Goal: Task Accomplishment & Management: Manage account settings

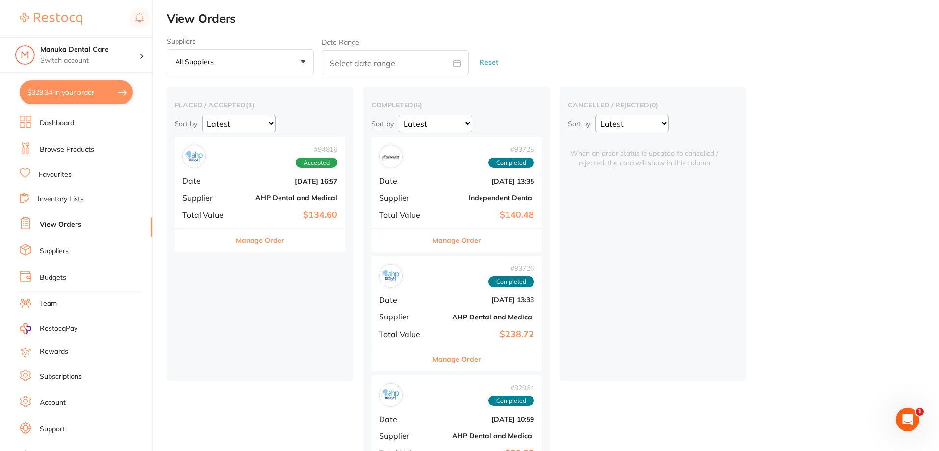
click at [249, 64] on button "All suppliers +0" at bounding box center [240, 62] width 147 height 26
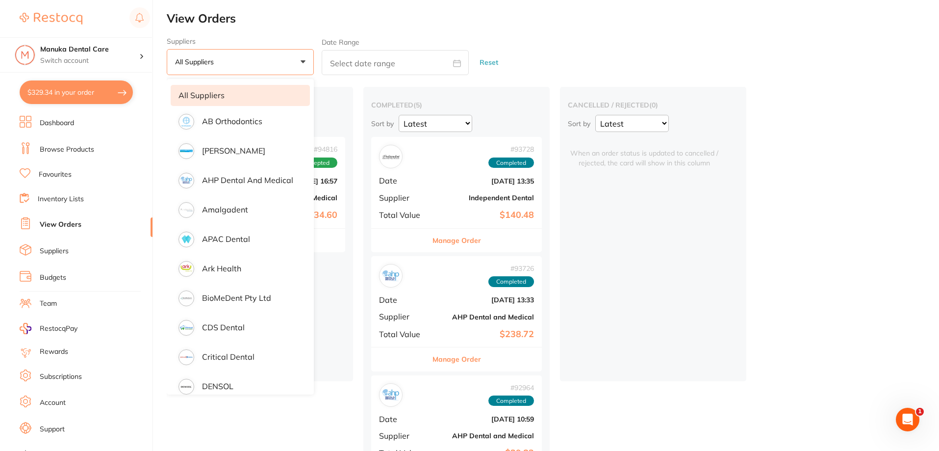
click at [57, 128] on li "Dashboard" at bounding box center [86, 123] width 133 height 15
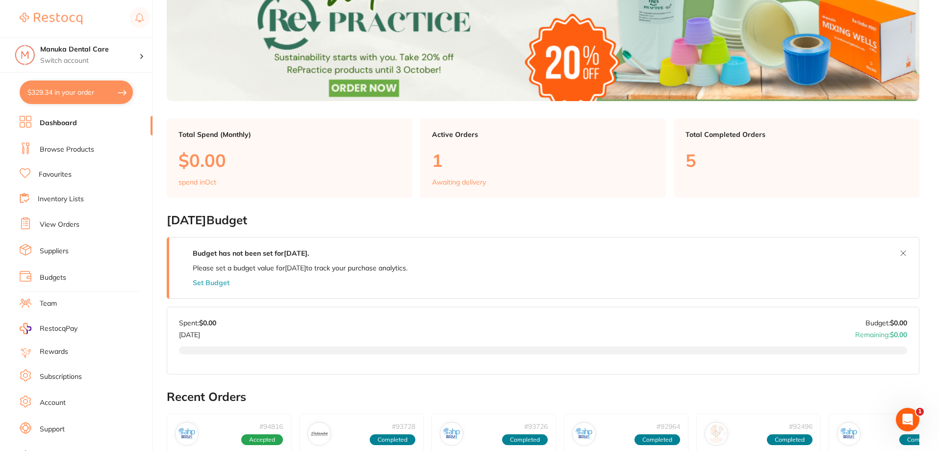
scroll to position [259, 0]
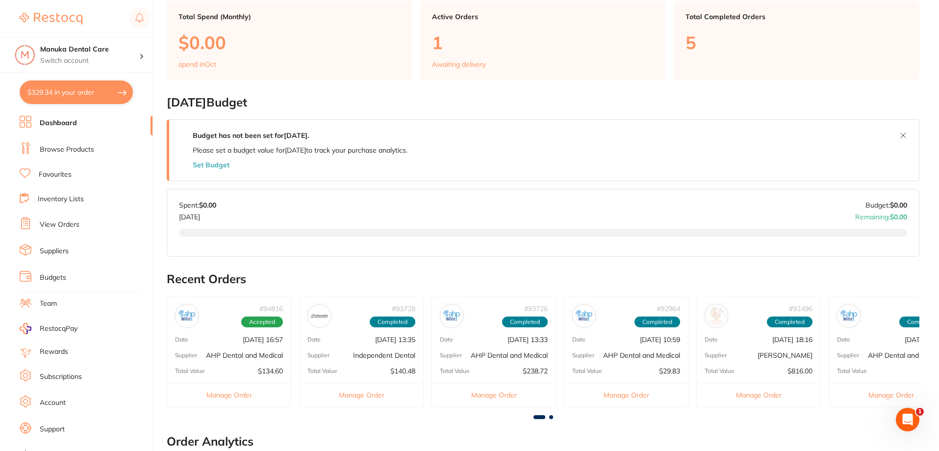
drag, startPoint x: 56, startPoint y: 253, endPoint x: 96, endPoint y: 265, distance: 41.3
click at [56, 253] on link "Suppliers" at bounding box center [54, 251] width 29 height 10
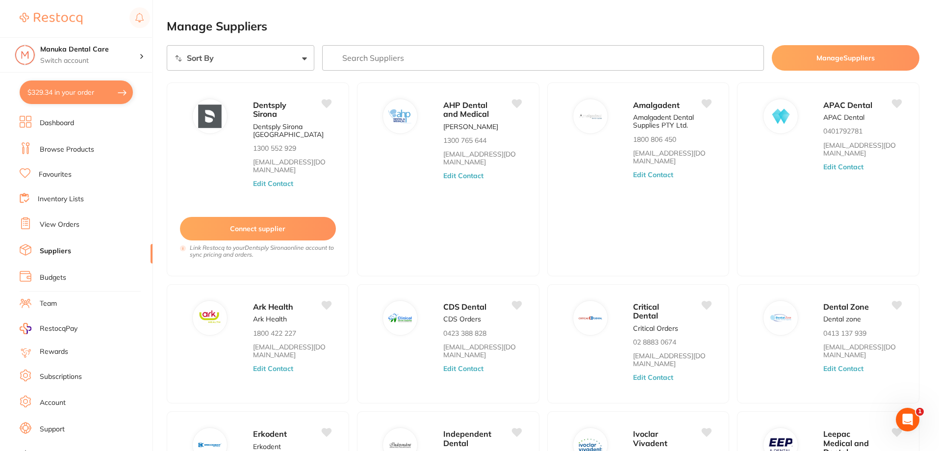
click at [389, 57] on input "search" at bounding box center [543, 57] width 442 height 25
type input "dentavision"
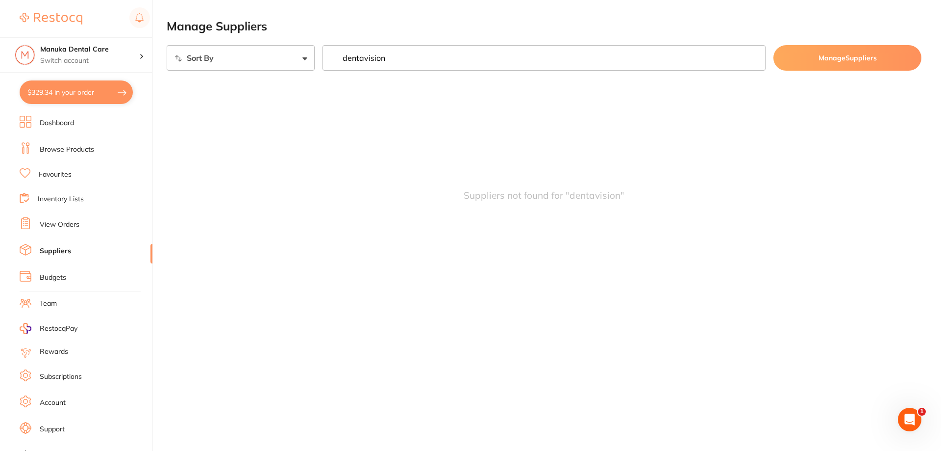
click at [820, 54] on button "Manage Suppliers" at bounding box center [848, 57] width 148 height 25
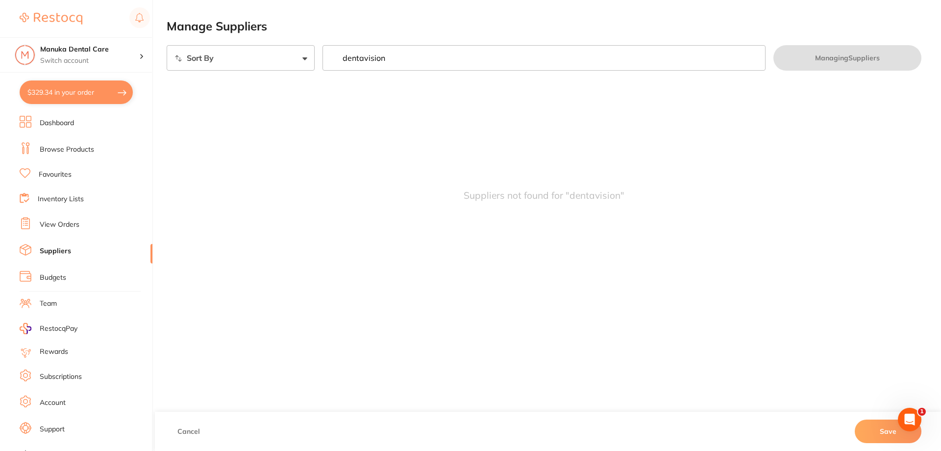
click at [889, 433] on button "Save" at bounding box center [888, 431] width 67 height 24
